Goal: Task Accomplishment & Management: Manage account settings

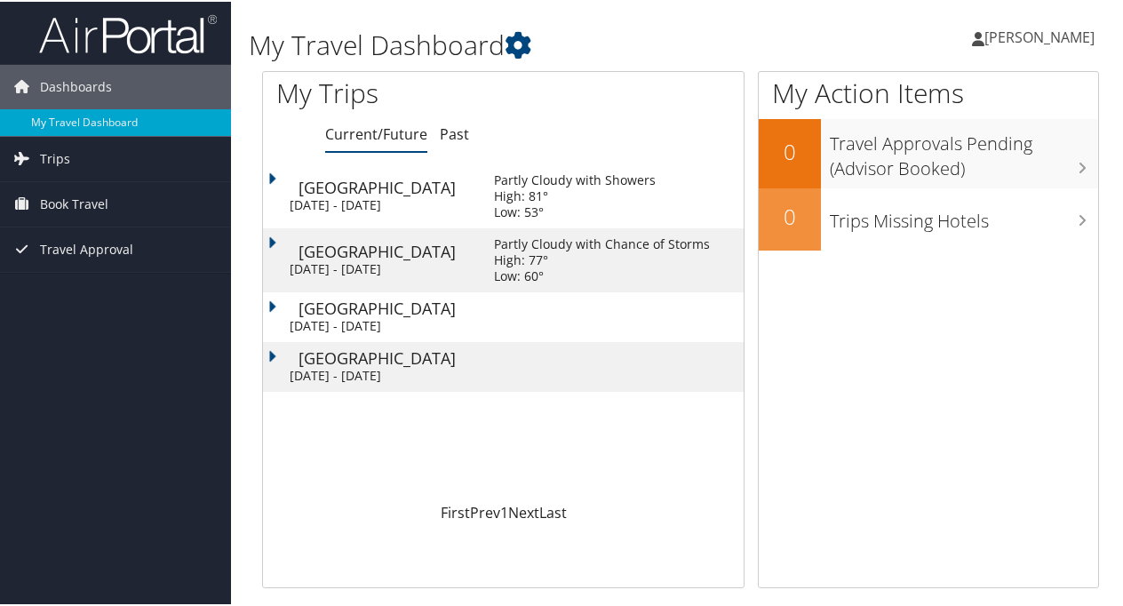
click at [365, 323] on div "Fri 3 Oct 2025 - Sun 5 Oct 2025" at bounding box center [379, 324] width 178 height 16
click at [402, 263] on div "Tue 30 Sep 2025 - Fri 3 Oct 2025" at bounding box center [379, 268] width 178 height 16
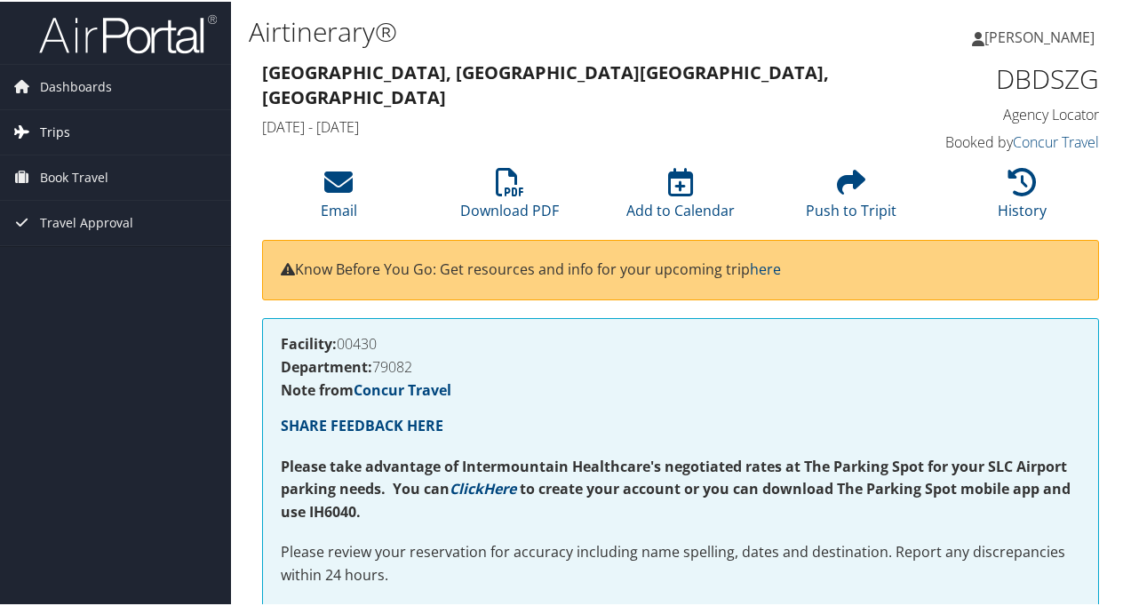
click at [41, 122] on span "Trips" at bounding box center [55, 130] width 30 height 44
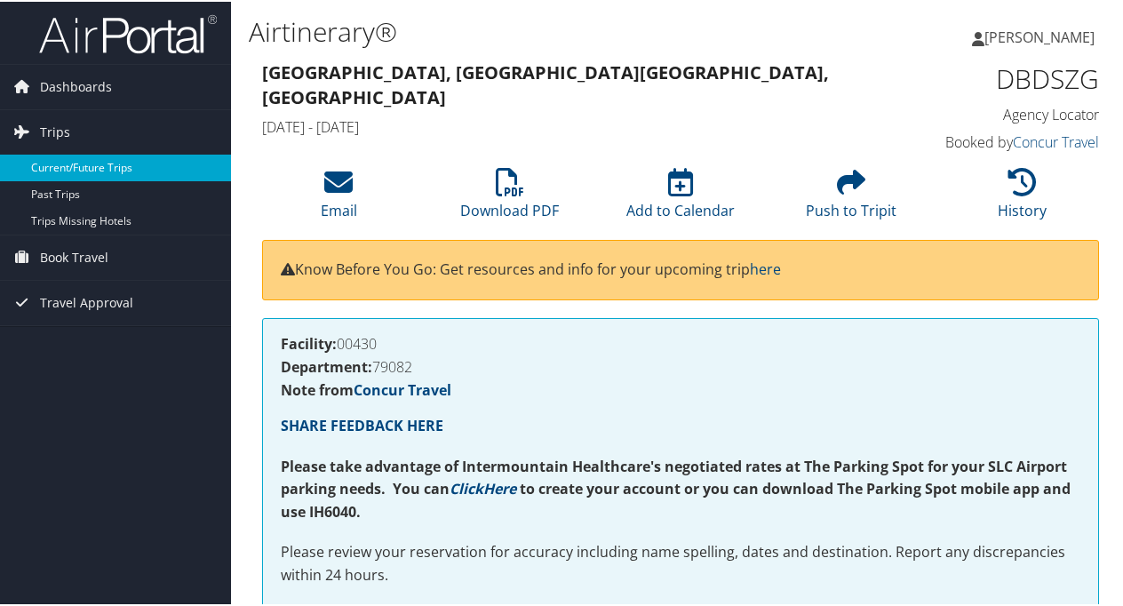
click at [108, 162] on link "Current/Future Trips" at bounding box center [115, 166] width 231 height 27
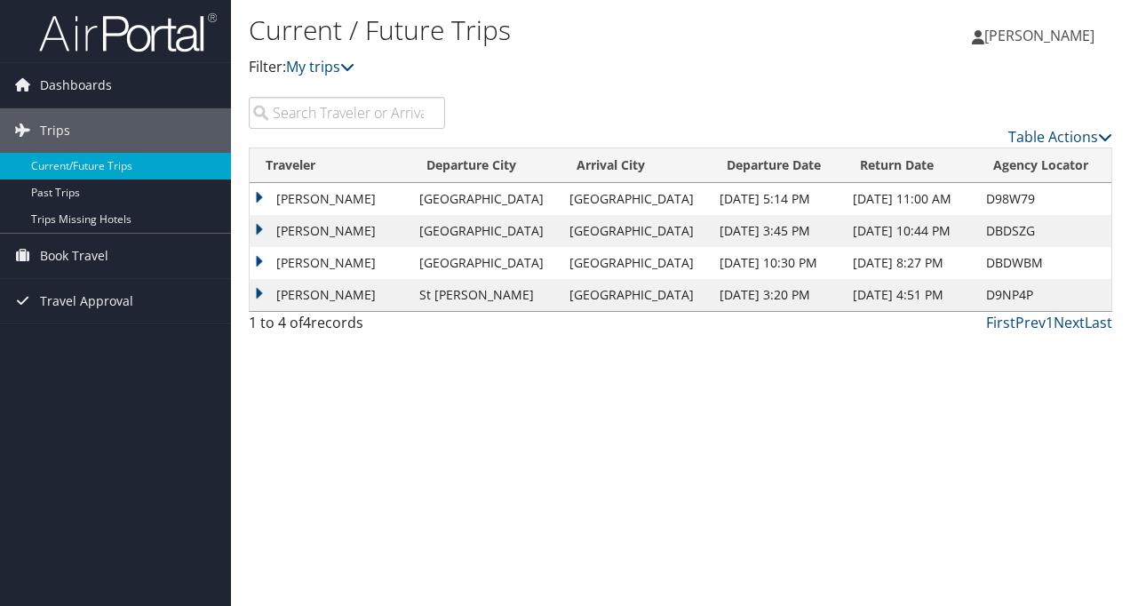
click at [998, 225] on td "DBDSZG" at bounding box center [1045, 231] width 134 height 32
click at [258, 229] on td "SHERYL AGRESTA MORELLI" at bounding box center [330, 231] width 161 height 32
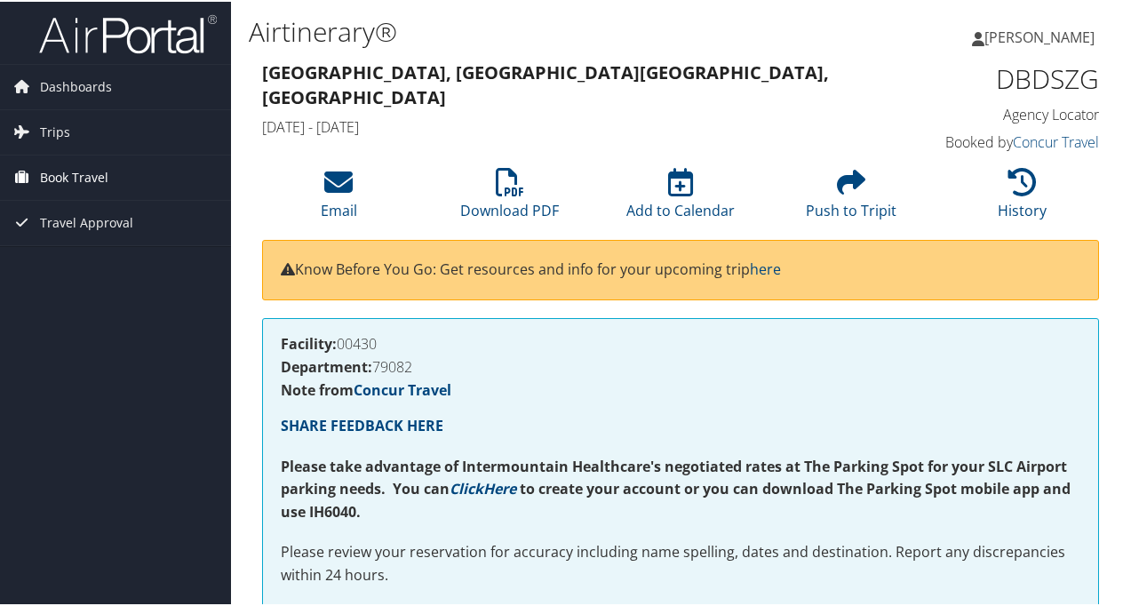
click at [68, 171] on span "Book Travel" at bounding box center [74, 176] width 68 height 44
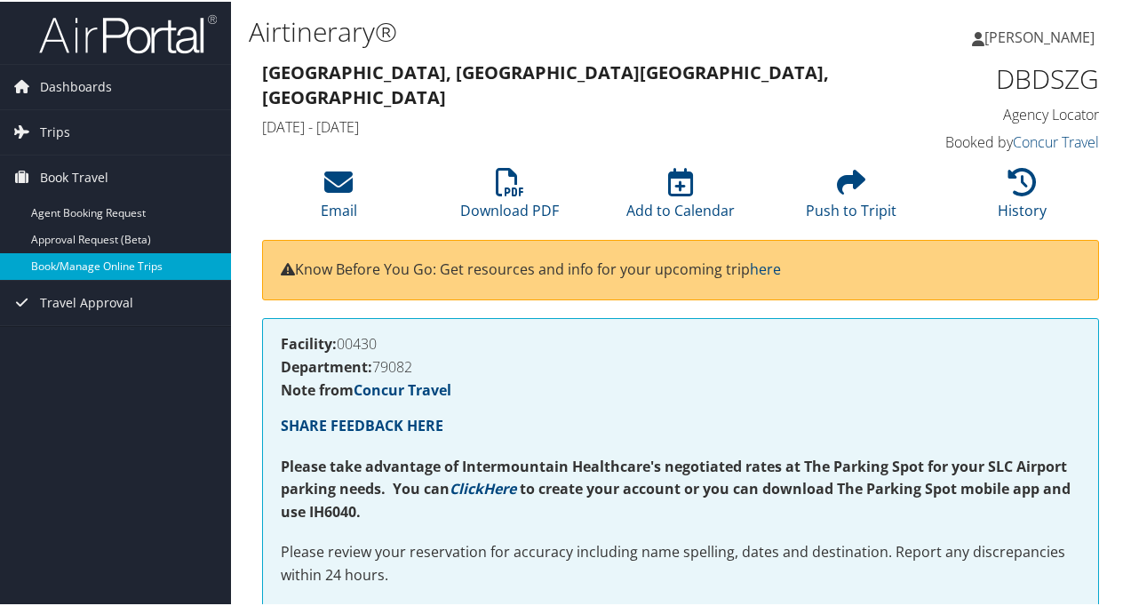
click at [104, 259] on link "Book/Manage Online Trips" at bounding box center [115, 265] width 231 height 27
click at [132, 252] on link "Book/Manage Online Trips" at bounding box center [115, 265] width 231 height 27
click at [81, 258] on link "Book/Manage Online Trips" at bounding box center [115, 265] width 231 height 27
click at [76, 256] on link "Book/Manage Online Trips" at bounding box center [115, 265] width 231 height 27
click at [113, 260] on link "Book/Manage Online Trips" at bounding box center [115, 265] width 231 height 27
